Goal: Task Accomplishment & Management: Manage account settings

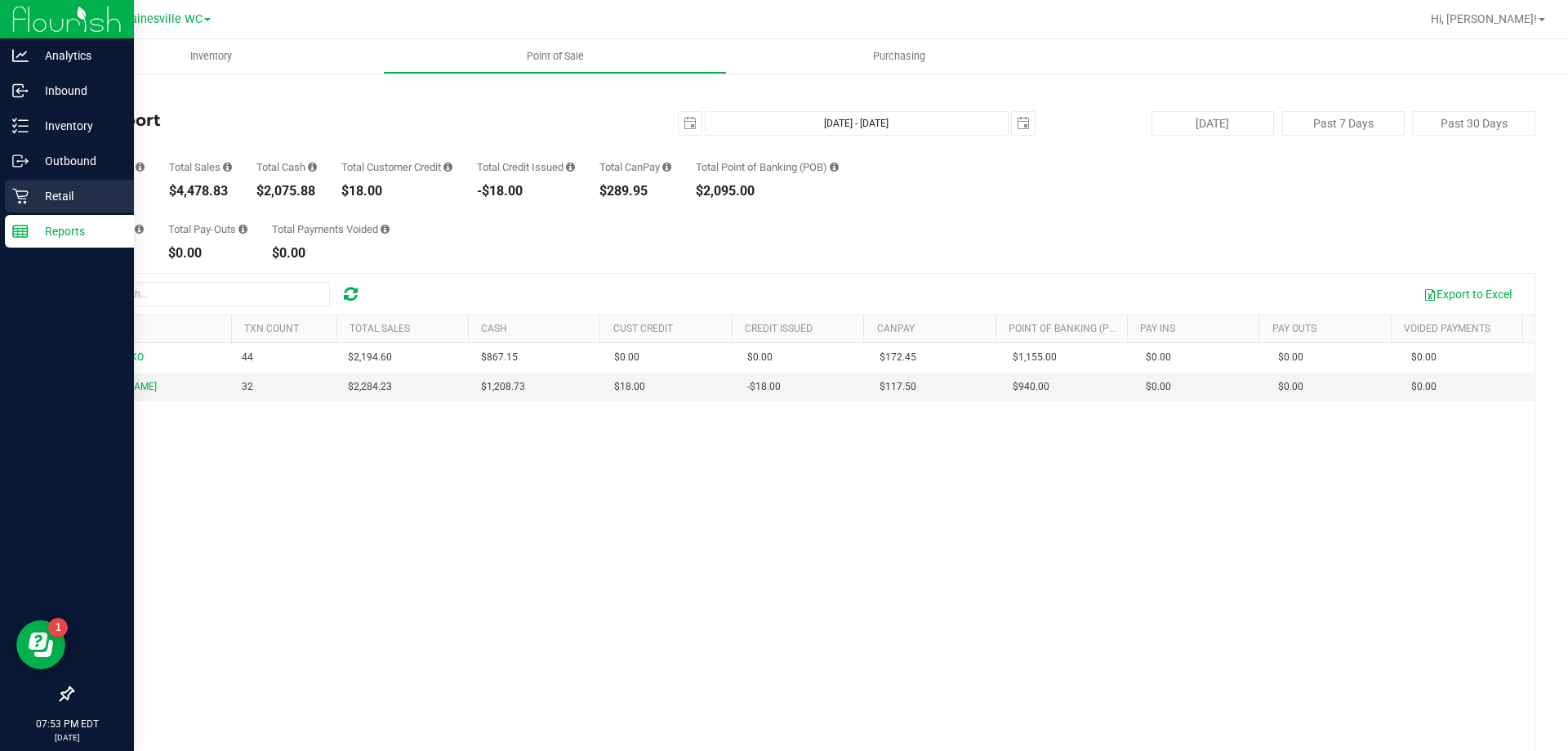
click at [50, 208] on div "Retail" at bounding box center [69, 196] width 129 height 33
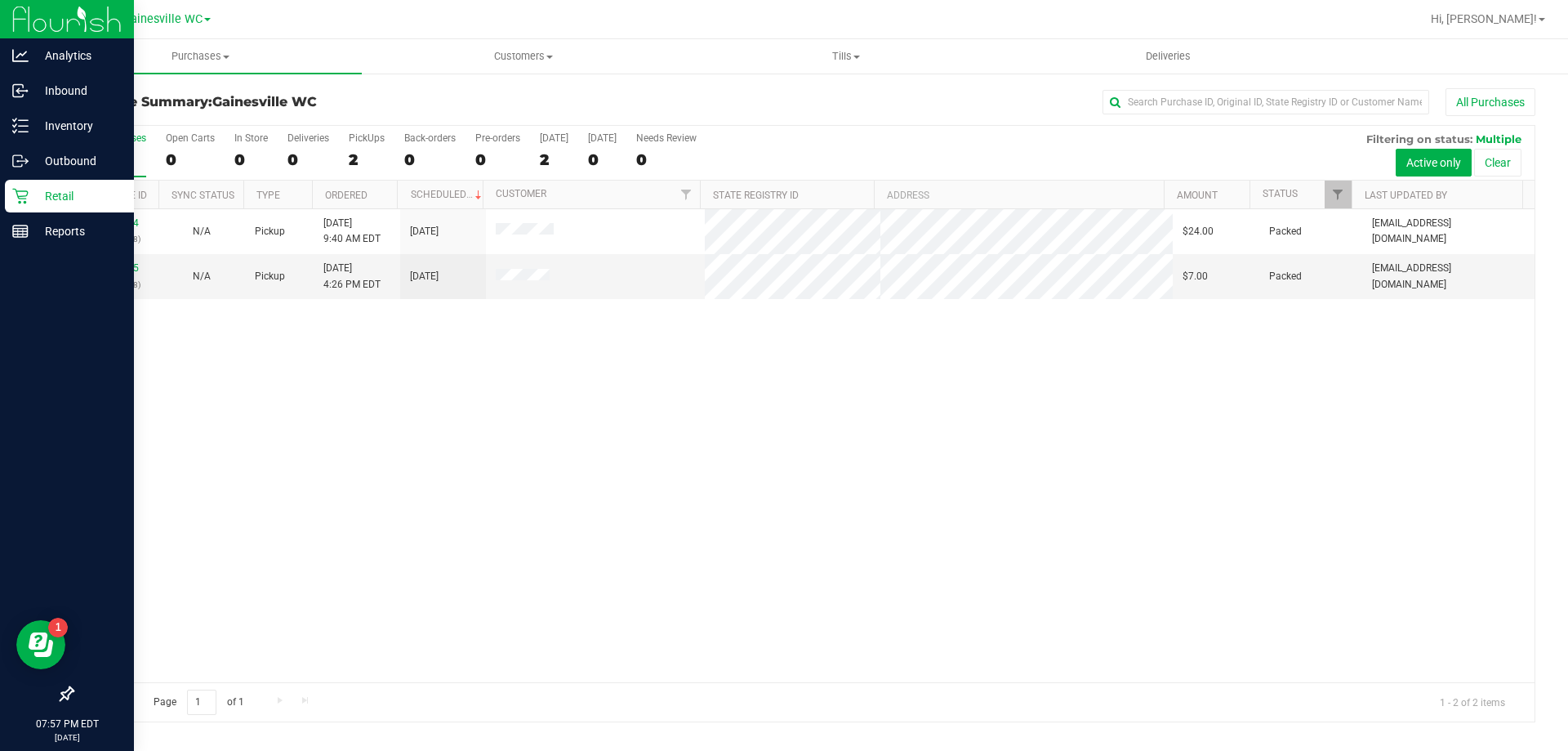
click at [47, 205] on p "Retail" at bounding box center [78, 196] width 98 height 19
click at [43, 202] on p "Retail" at bounding box center [78, 196] width 98 height 19
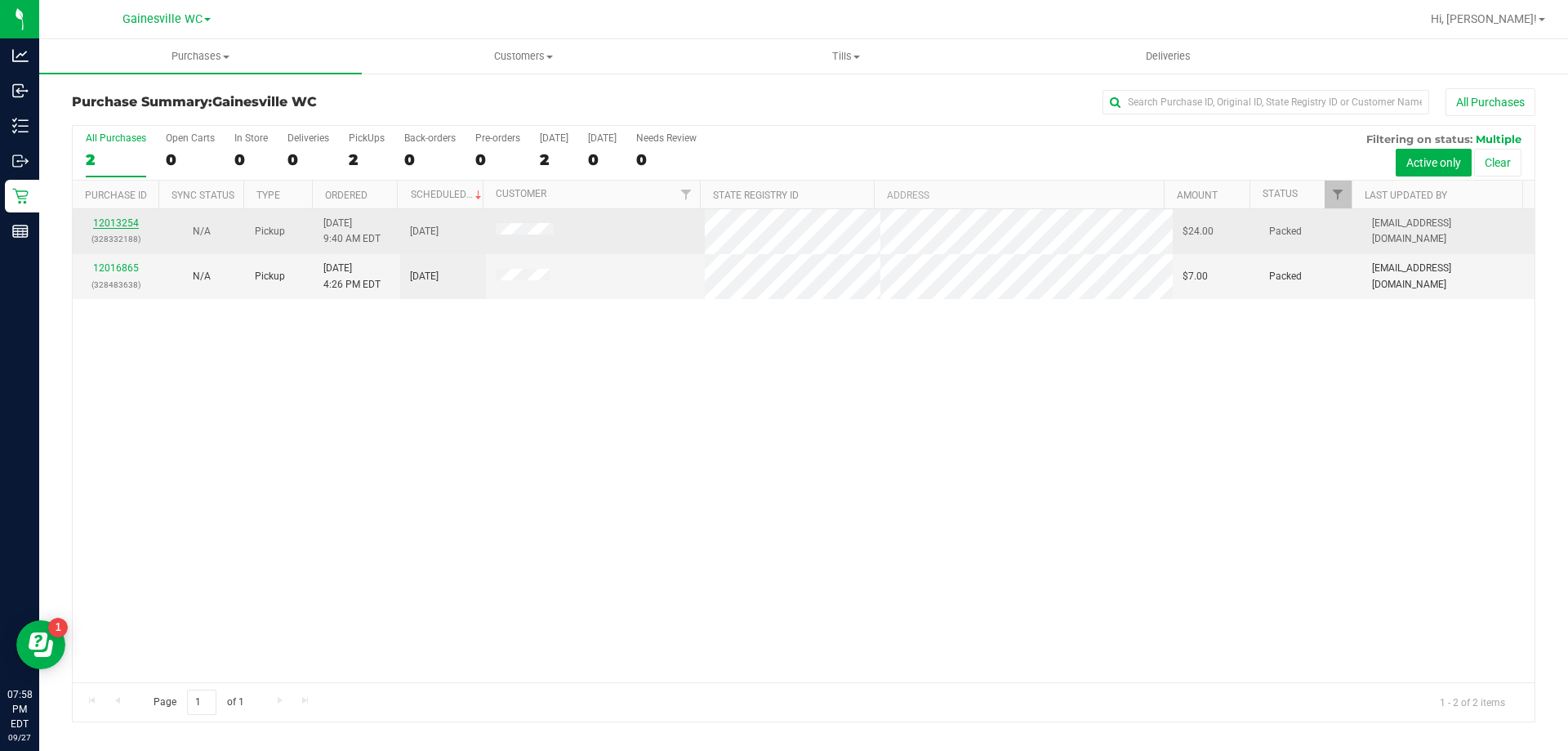
click at [105, 220] on link "12013254" at bounding box center [116, 224] width 46 height 12
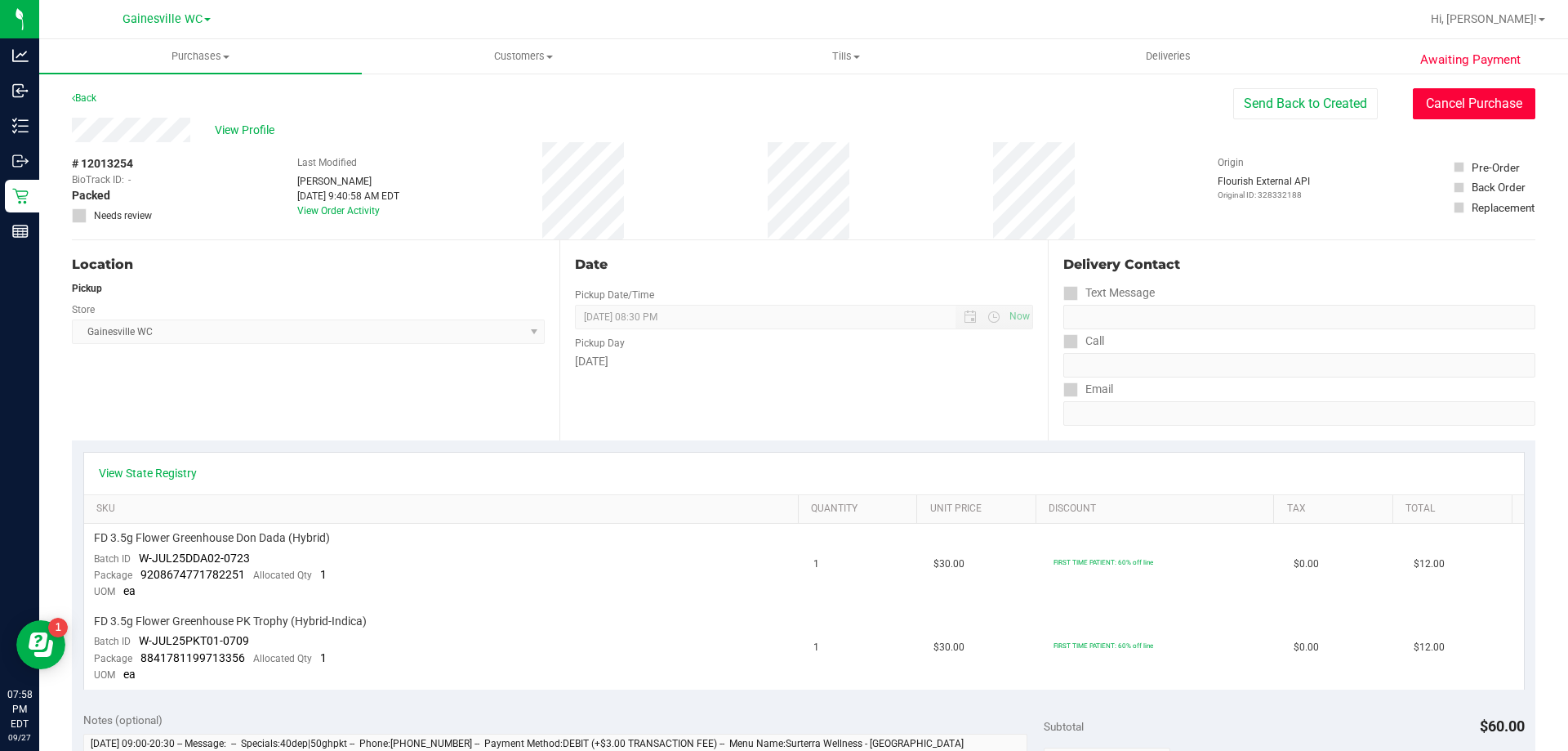
click at [1495, 100] on button "Cancel Purchase" at bounding box center [1474, 104] width 122 height 31
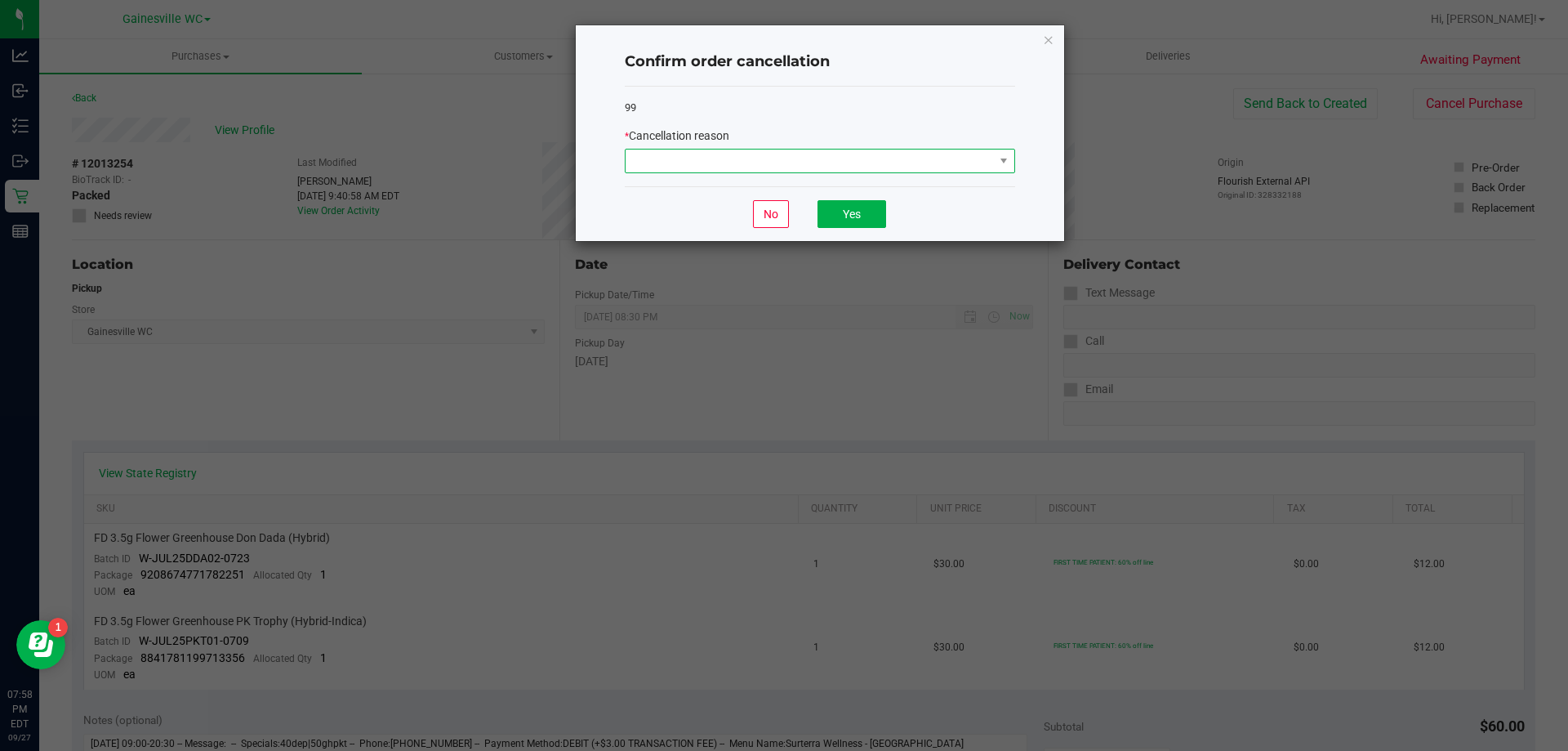
click at [753, 158] on span at bounding box center [810, 160] width 369 height 23
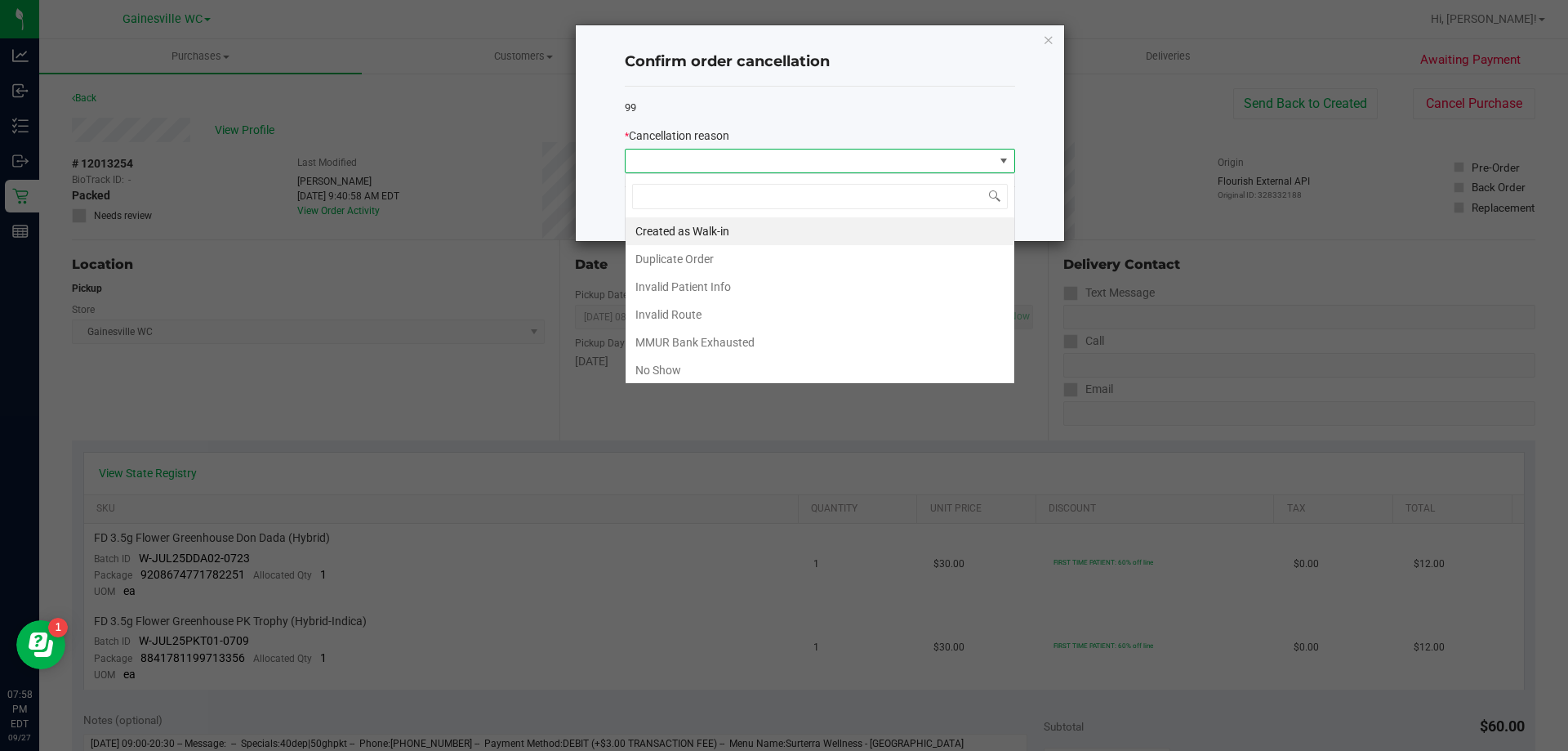
scroll to position [24, 391]
click at [667, 376] on li "No Show" at bounding box center [820, 370] width 389 height 28
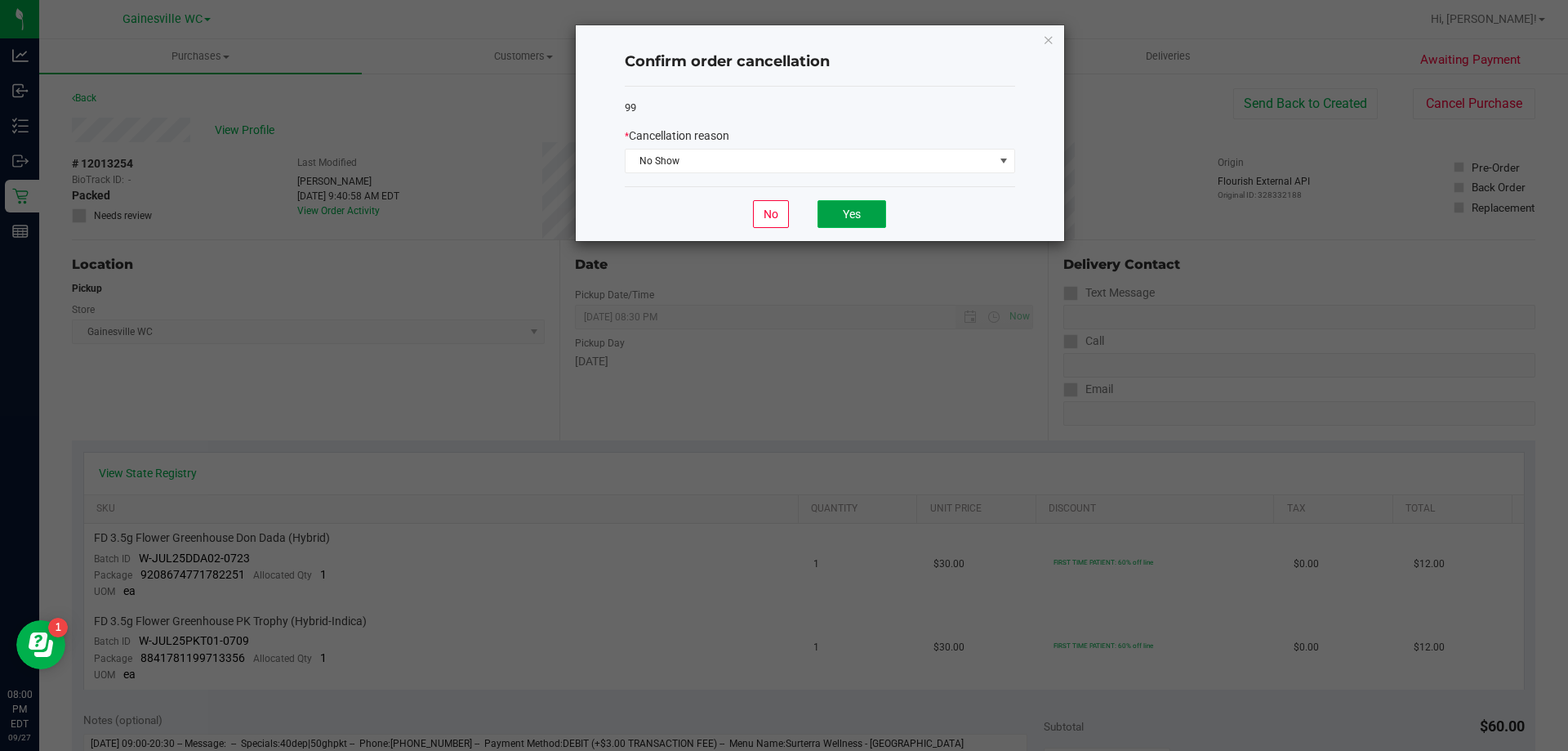
click at [840, 219] on button "Yes" at bounding box center [851, 213] width 68 height 28
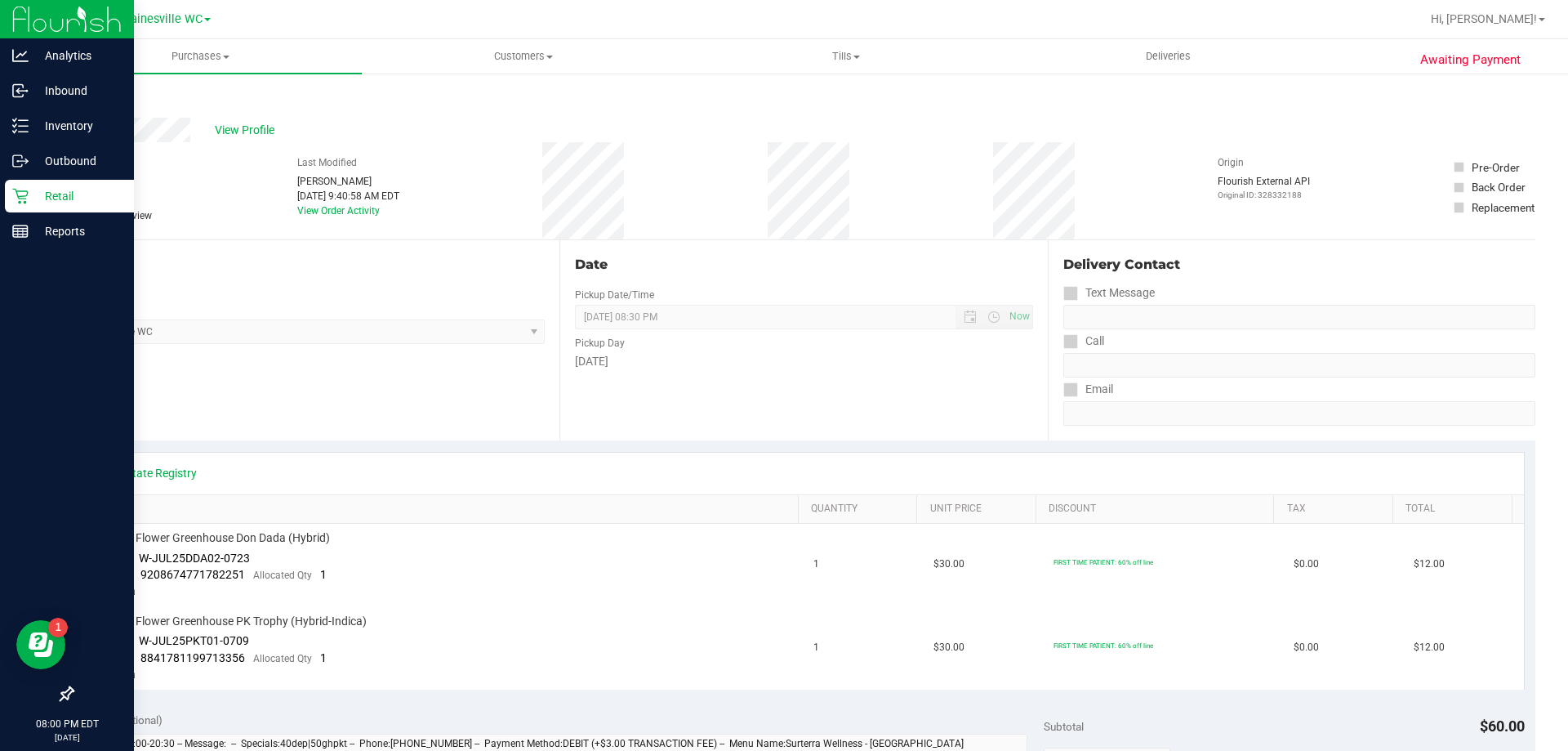
click at [37, 204] on p "Retail" at bounding box center [78, 196] width 98 height 19
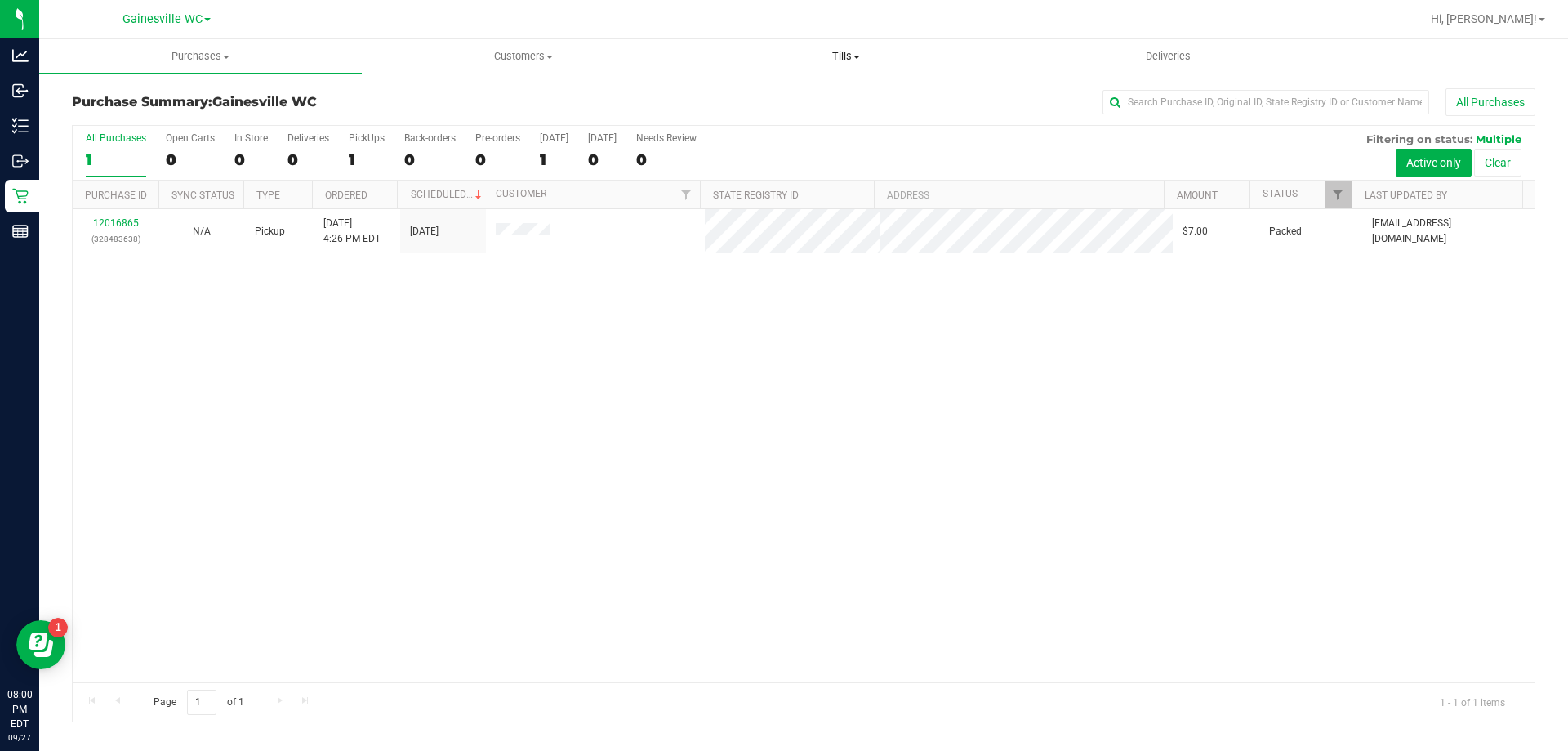
click at [857, 57] on span at bounding box center [857, 57] width 7 height 3
click at [838, 97] on li "Manage tills" at bounding box center [846, 99] width 323 height 19
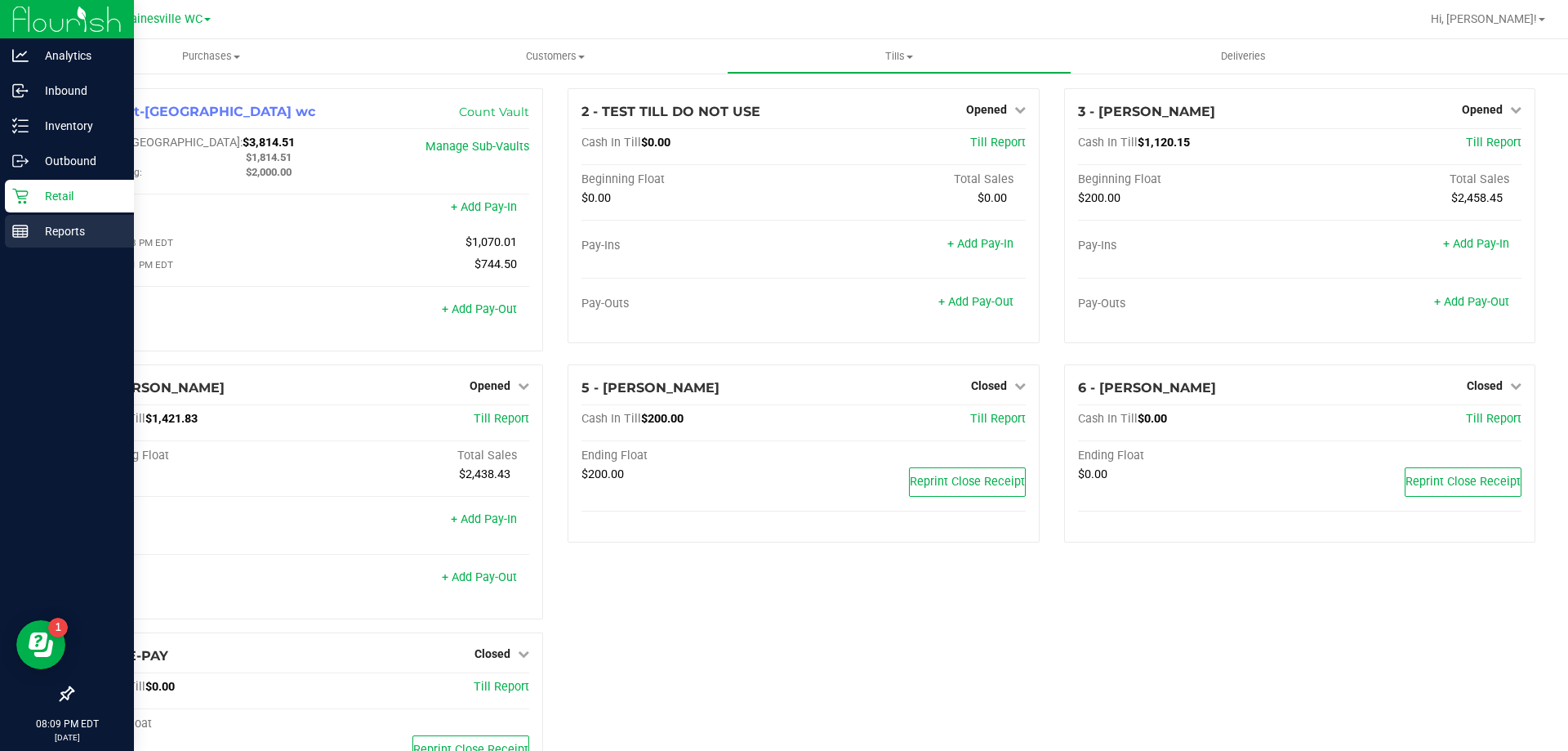
click at [62, 237] on p "Reports" at bounding box center [78, 230] width 98 height 19
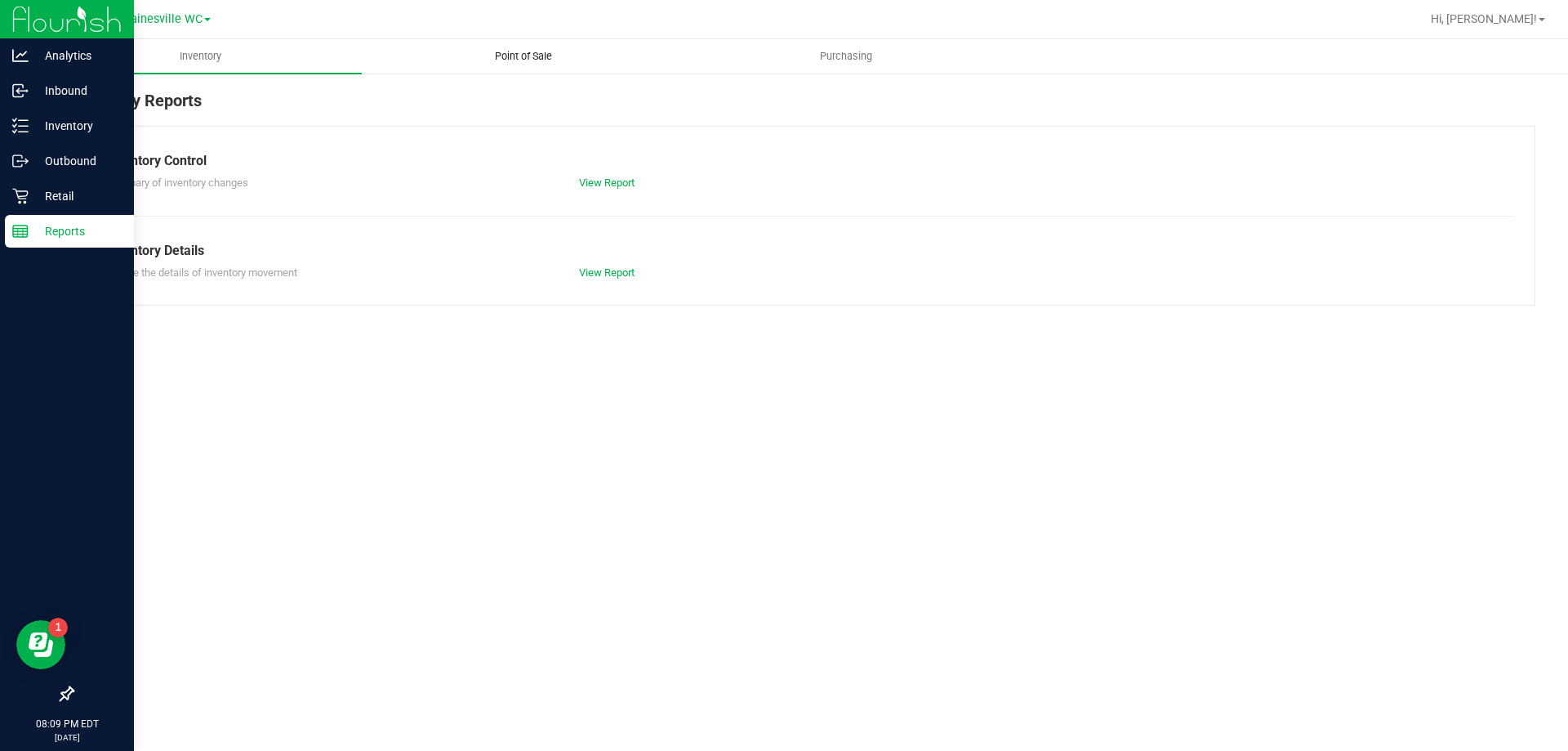
click at [530, 51] on span "Point of Sale" at bounding box center [524, 56] width 101 height 14
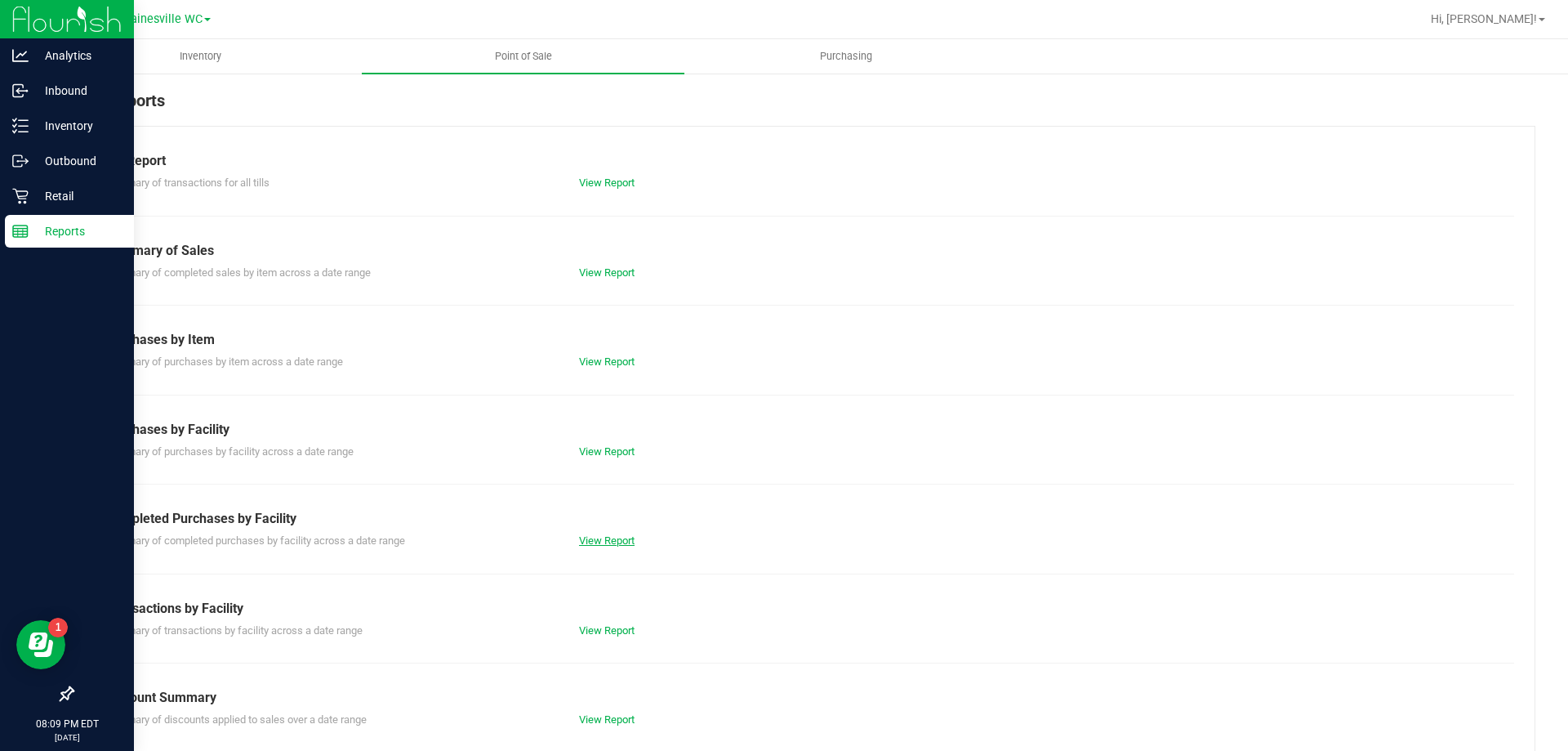
click at [611, 542] on link "View Report" at bounding box center [607, 540] width 56 height 13
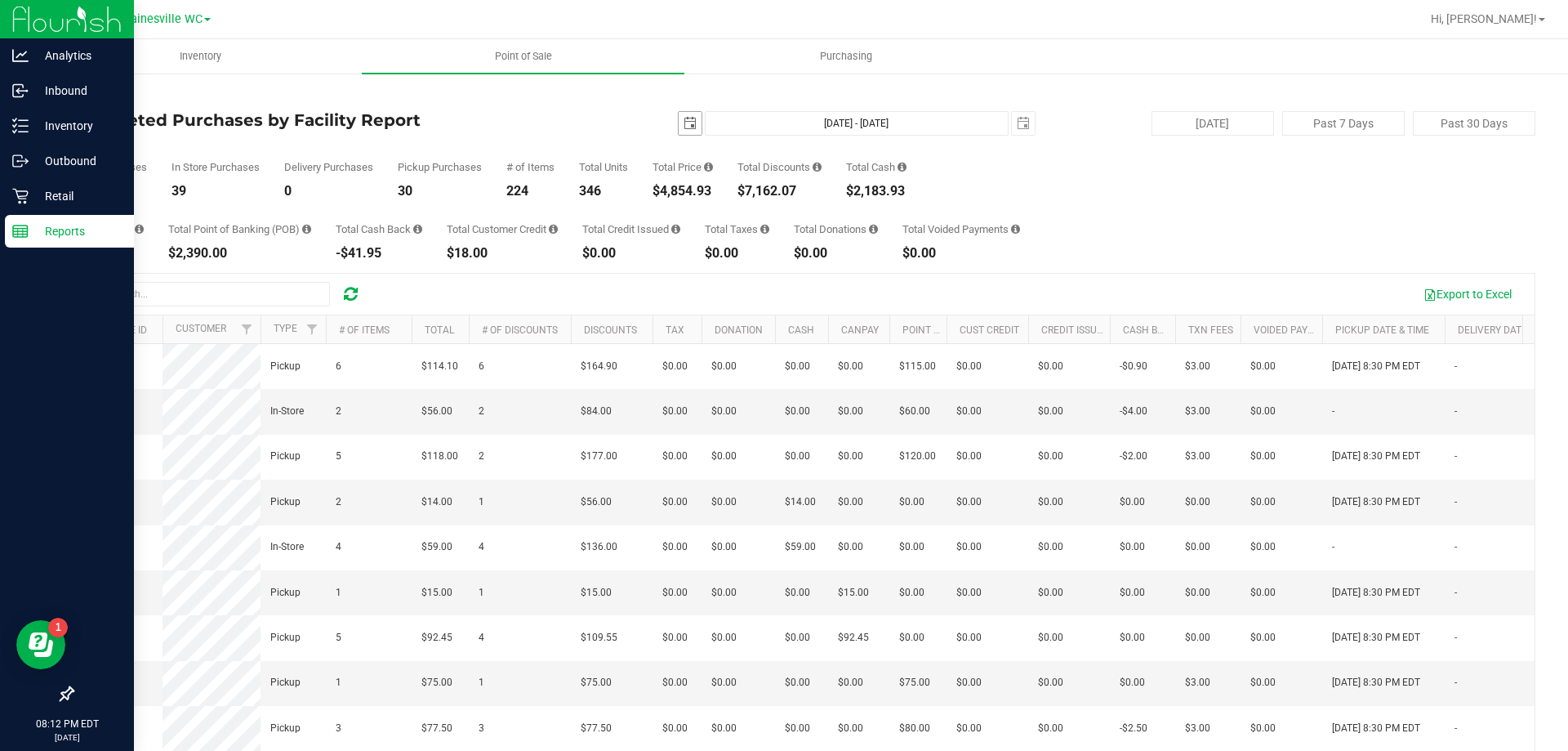
click at [679, 130] on span "select" at bounding box center [690, 123] width 23 height 23
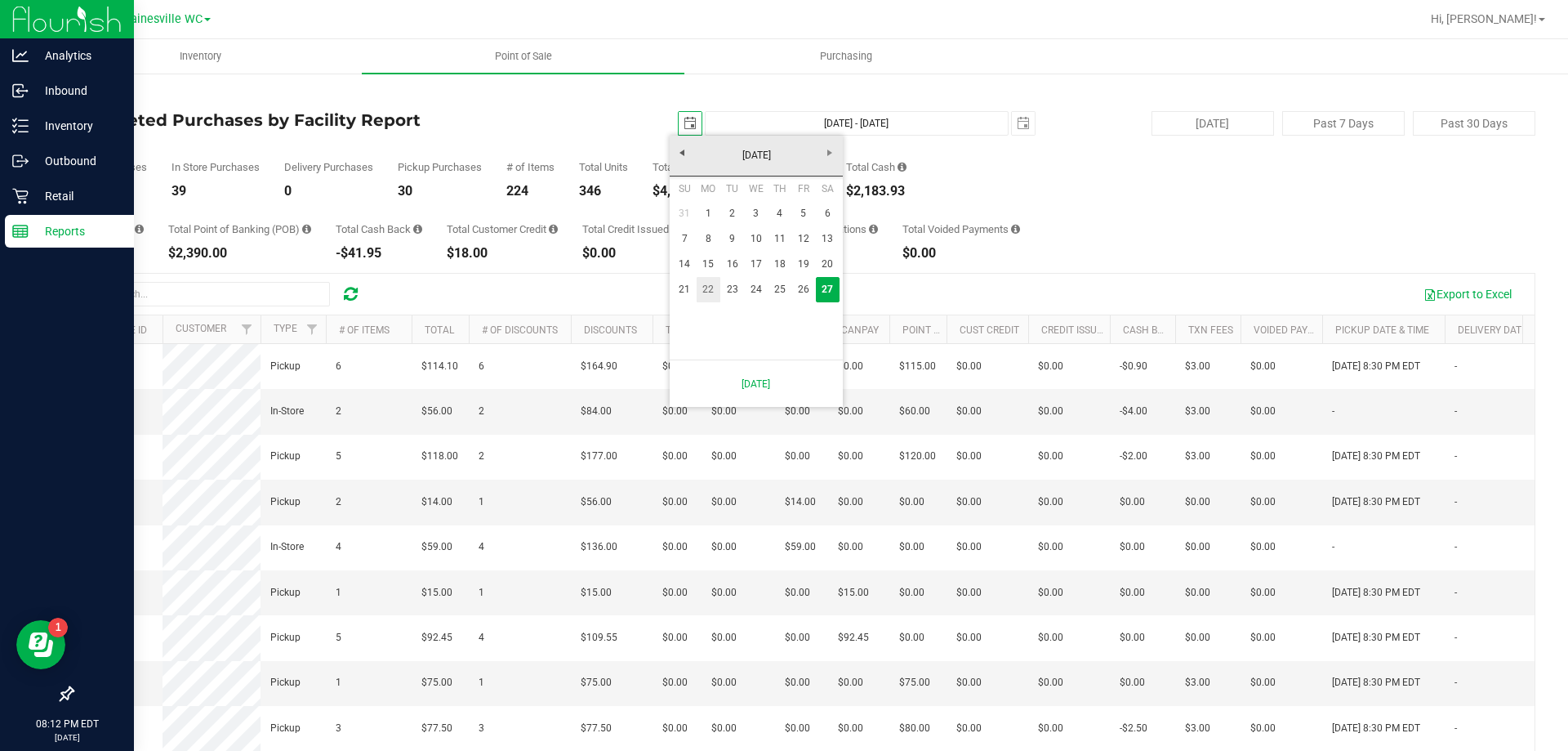
click at [704, 286] on link "22" at bounding box center [709, 289] width 24 height 25
type input "[DATE]"
type input "[DATE] - [DATE]"
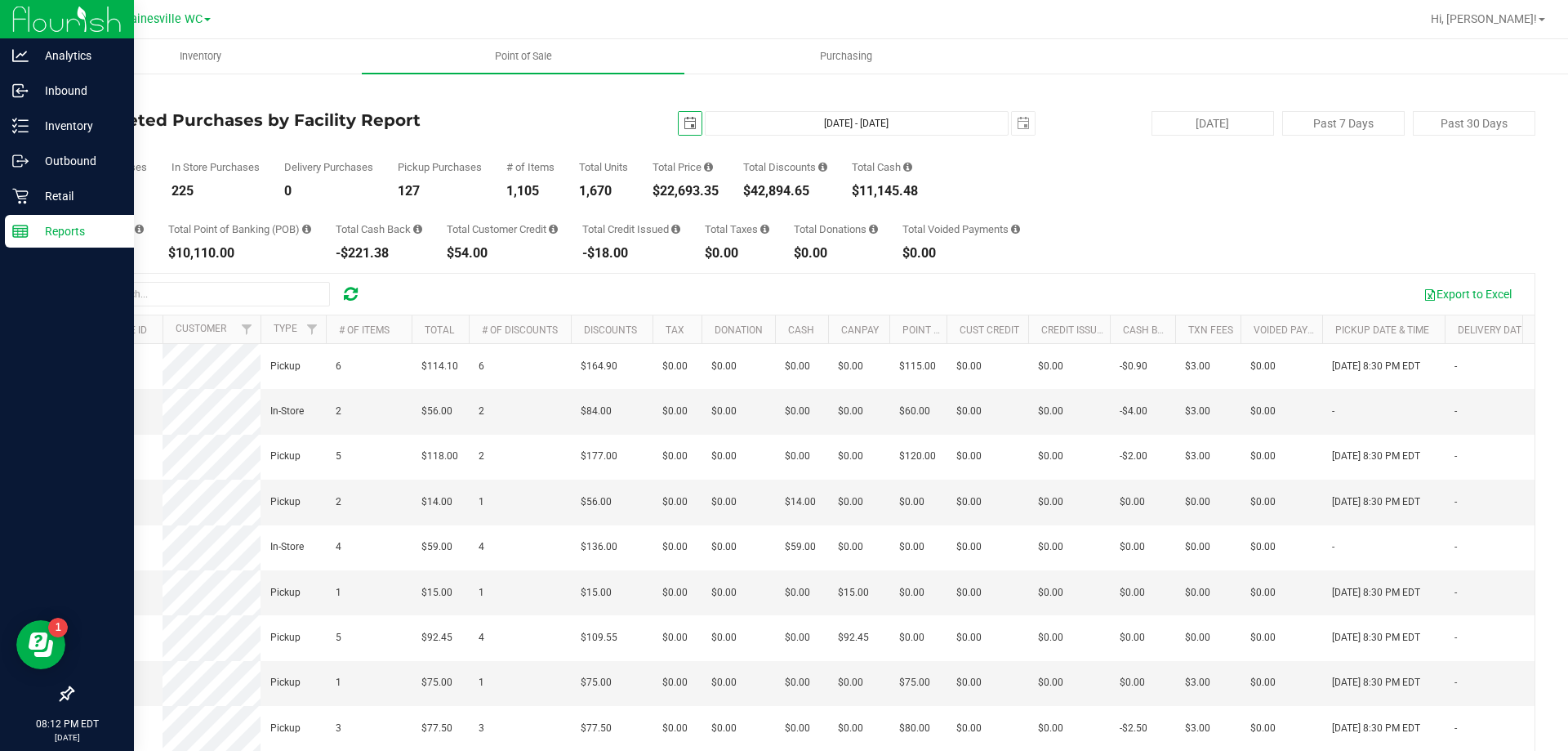
click at [684, 127] on span "select" at bounding box center [690, 122] width 13 height 13
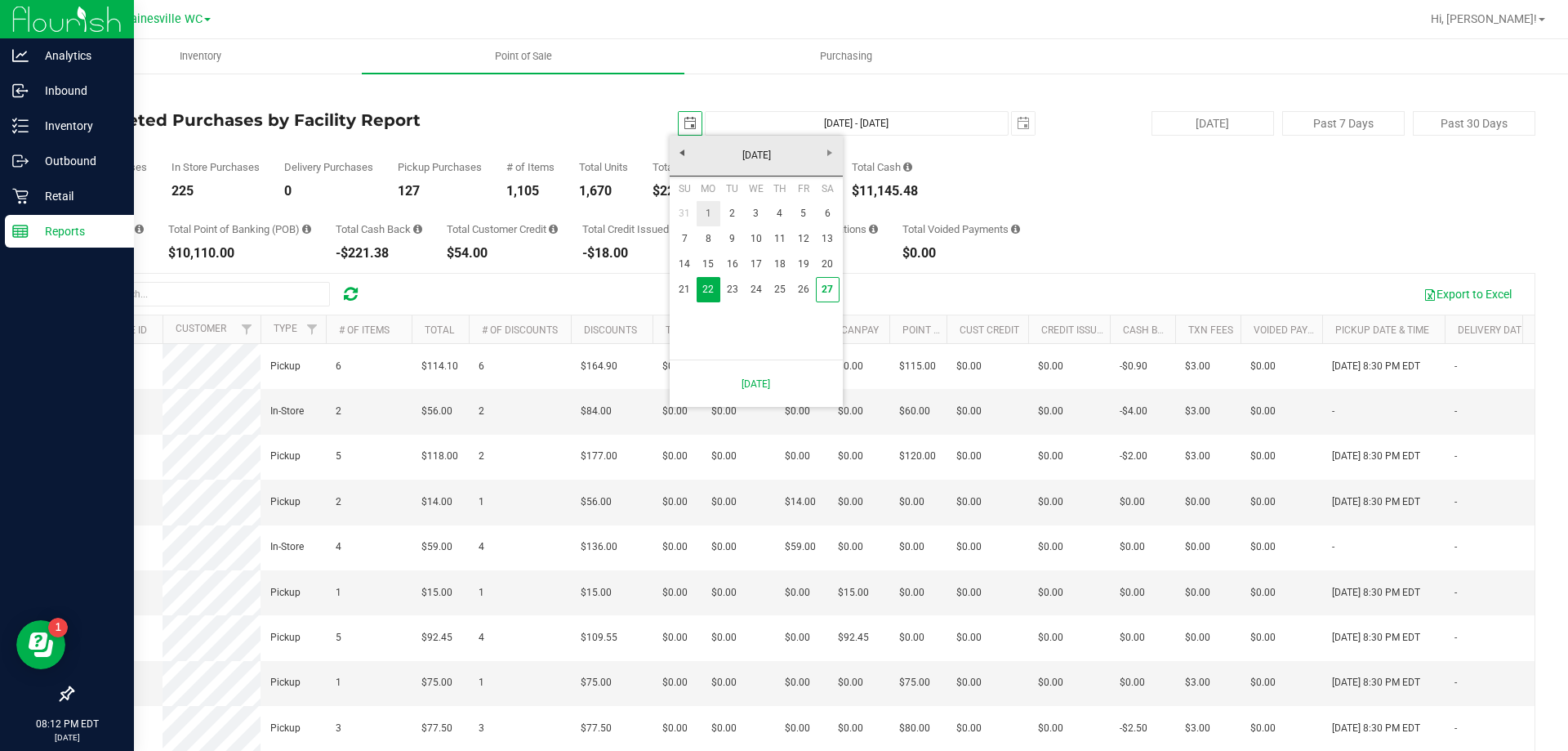
click at [707, 214] on link "1" at bounding box center [709, 213] width 24 height 25
type input "[DATE]"
type input "[DATE] - [DATE]"
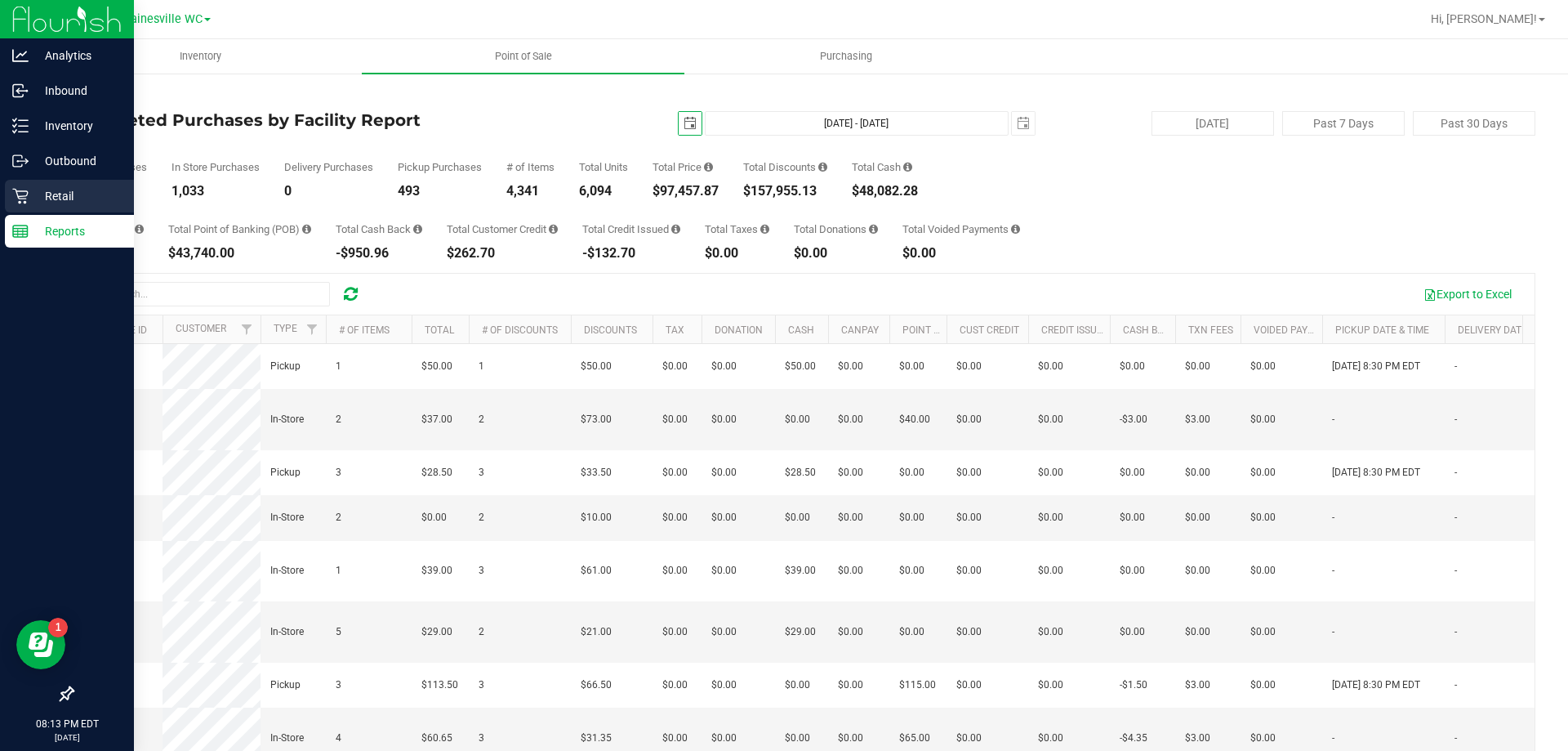
click at [39, 200] on p "Retail" at bounding box center [78, 196] width 98 height 19
